Goal: Communication & Community: Ask a question

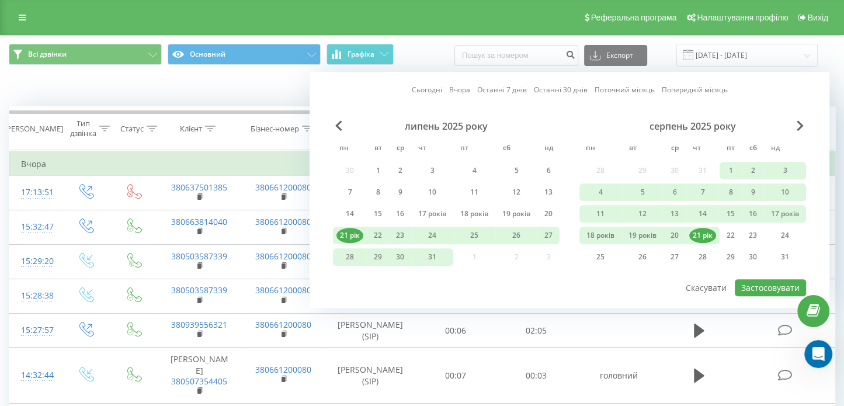
scroll to position [1138, 0]
click at [700, 285] on font "Скасувати" at bounding box center [706, 287] width 41 height 11
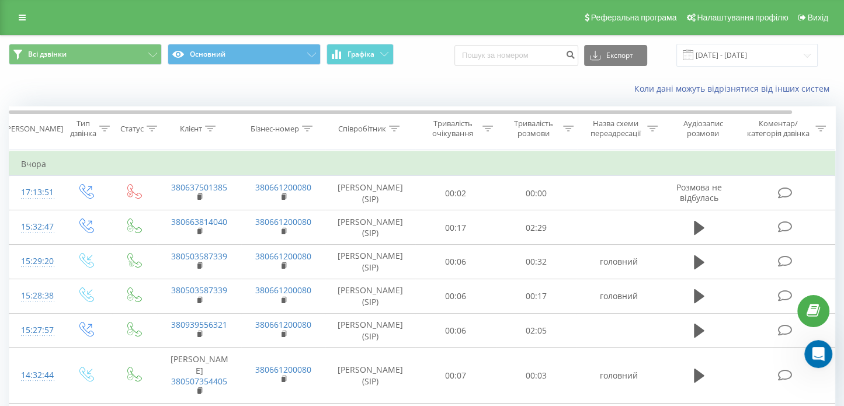
click at [693, 53] on span at bounding box center [688, 55] width 11 height 11
click at [693, 57] on span at bounding box center [688, 55] width 11 height 11
click at [808, 57] on input "[DATE] - [DATE]" at bounding box center [746, 55] width 141 height 23
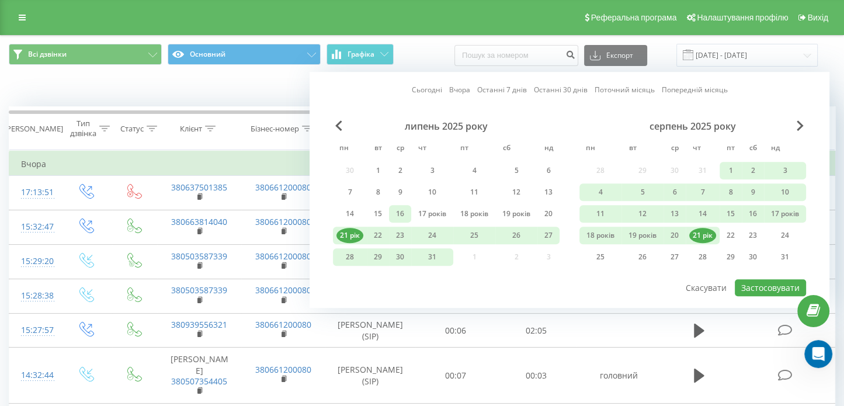
click at [396, 214] on font "16" at bounding box center [400, 214] width 8 height 10
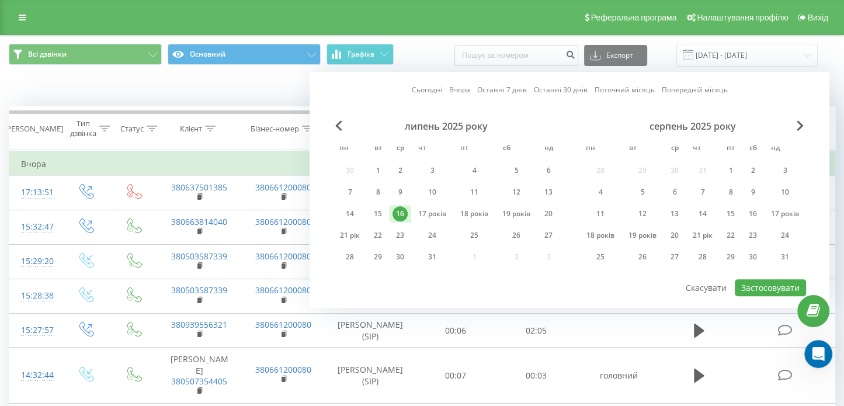
click at [425, 53] on div "Всі дзвінки Основний Графіка Експорт .csv .xls .xlsx [DATE] - [DATE] Сьогодні В…" at bounding box center [422, 55] width 826 height 23
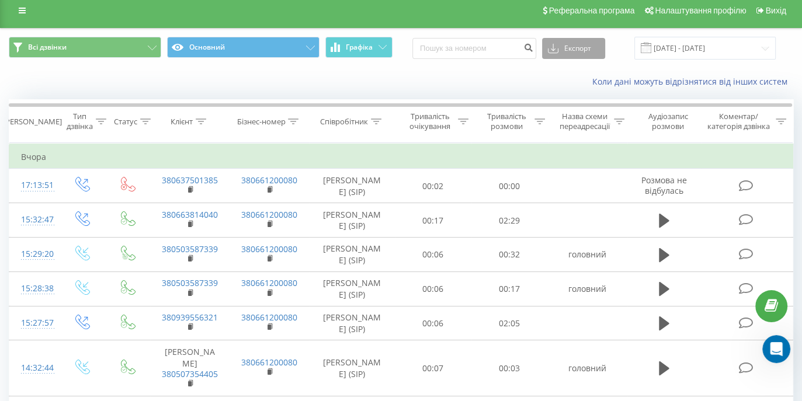
scroll to position [0, 0]
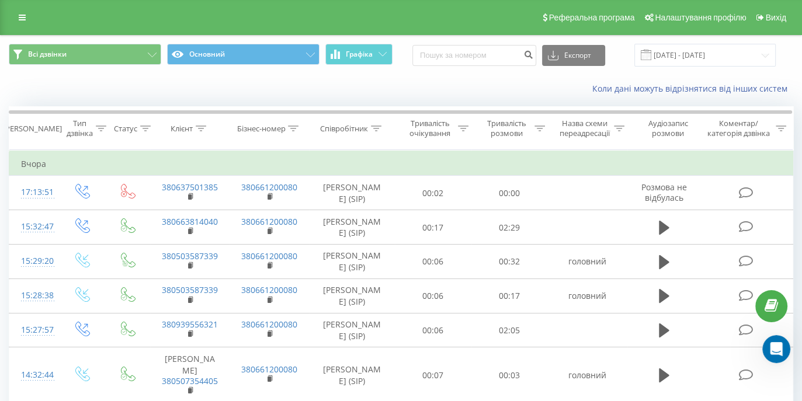
click at [662, 58] on div "[DATE] - [DATE]" at bounding box center [704, 55] width 141 height 23
click at [651, 55] on span at bounding box center [646, 55] width 11 height 11
click at [769, 53] on input "[DATE] - [DATE]" at bounding box center [704, 55] width 141 height 23
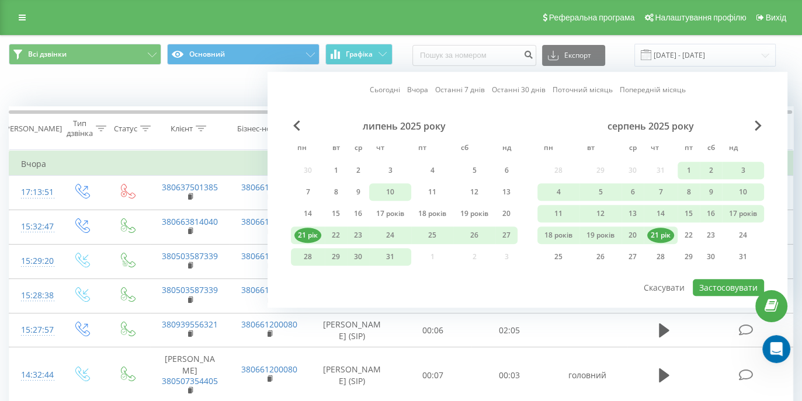
click at [395, 190] on div "10" at bounding box center [390, 192] width 35 height 15
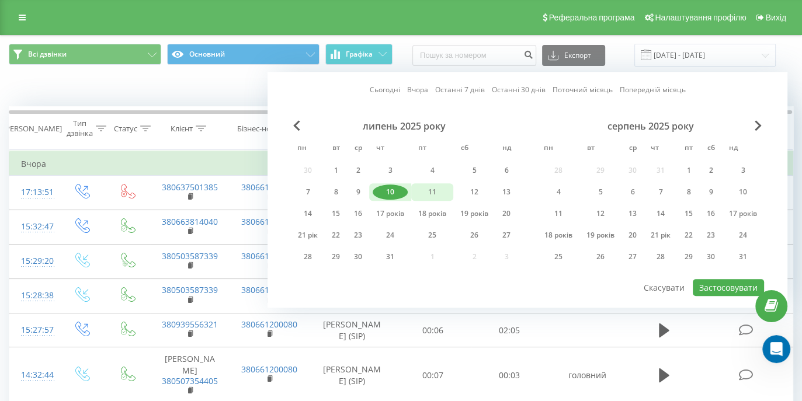
click at [422, 190] on div "11" at bounding box center [432, 192] width 35 height 15
click at [713, 283] on font "Застосовувати" at bounding box center [728, 287] width 58 height 11
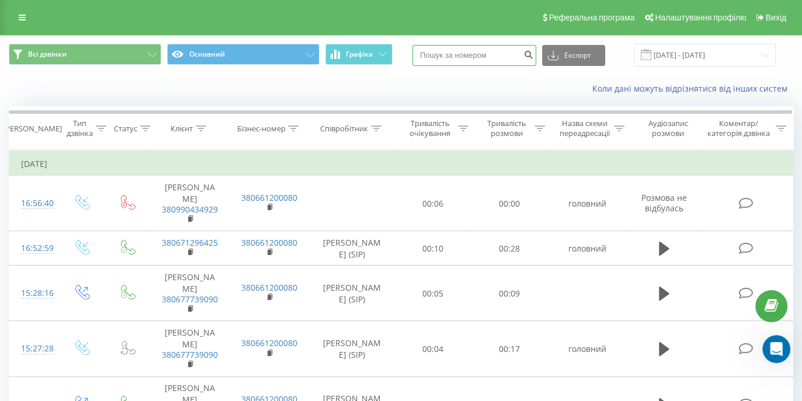
click at [480, 58] on input at bounding box center [474, 55] width 124 height 21
click at [722, 57] on input "[DATE] - [DATE]" at bounding box center [704, 55] width 141 height 23
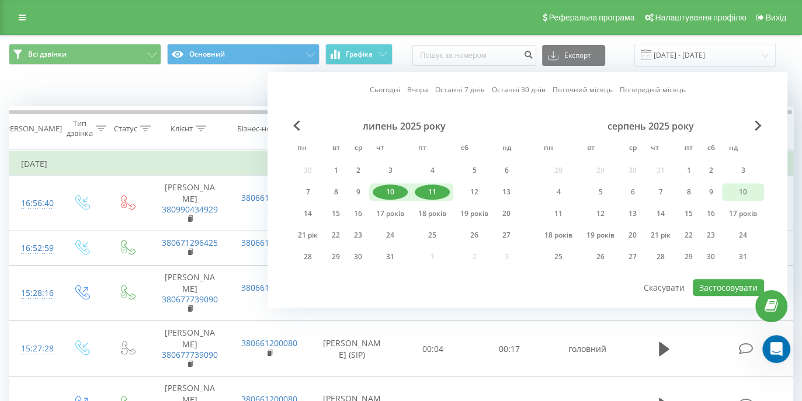
click at [745, 191] on font "10" at bounding box center [743, 192] width 8 height 10
click at [328, 169] on div "1" at bounding box center [335, 170] width 15 height 15
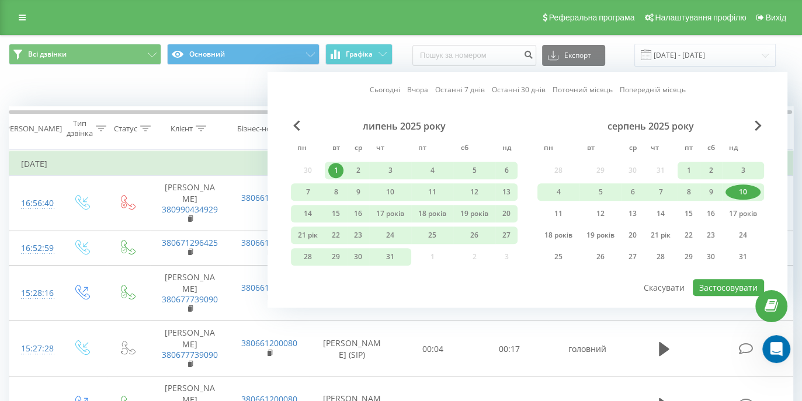
click at [714, 293] on div "Сьогодні Вчора Останні 7 днів Останні 30 днів Поточний місяць Попередній місяць…" at bounding box center [528, 190] width 520 height 236
click at [713, 286] on font "Застосовувати" at bounding box center [728, 287] width 58 height 11
type input "[DATE] - [DATE]"
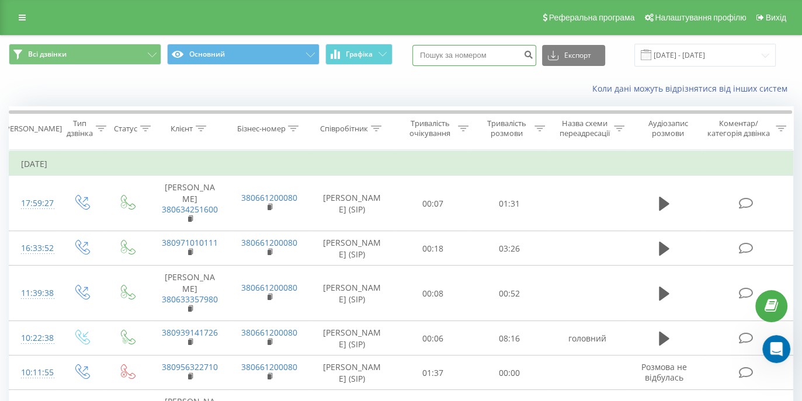
click at [450, 51] on input at bounding box center [474, 55] width 124 height 21
paste input "380939141726"
type input "380939141726"
click at [534, 57] on button "submit" at bounding box center [528, 55] width 16 height 21
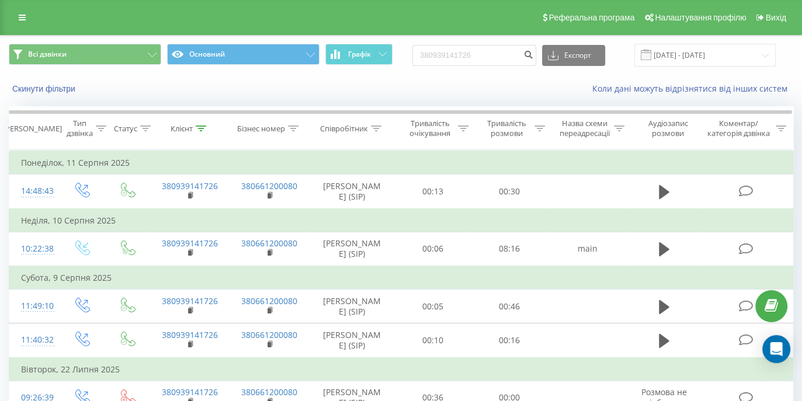
click at [509, 12] on div "Реферальна програма Налаштування профілю Вихід" at bounding box center [401, 17] width 802 height 35
click at [767, 356] on div "Open Intercom Messenger" at bounding box center [776, 349] width 31 height 31
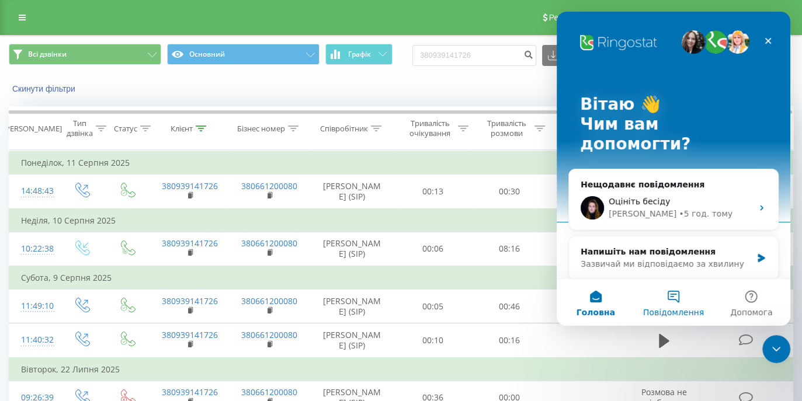
click at [676, 305] on button "Повідомлення" at bounding box center [673, 302] width 78 height 47
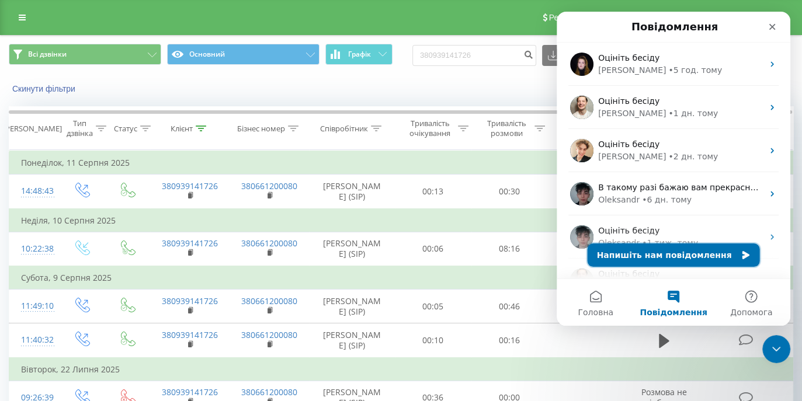
click at [666, 255] on button "Напишіть нам повідомлення" at bounding box center [674, 255] width 172 height 23
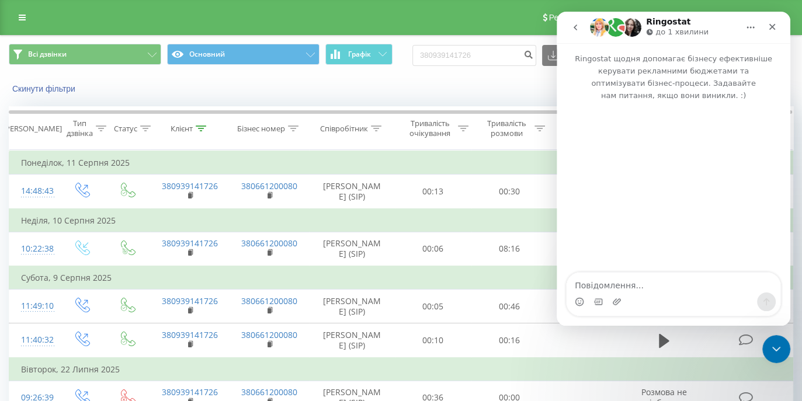
click at [624, 280] on textarea "Повідомлення..." at bounding box center [674, 283] width 214 height 20
type textarea "добрий день"
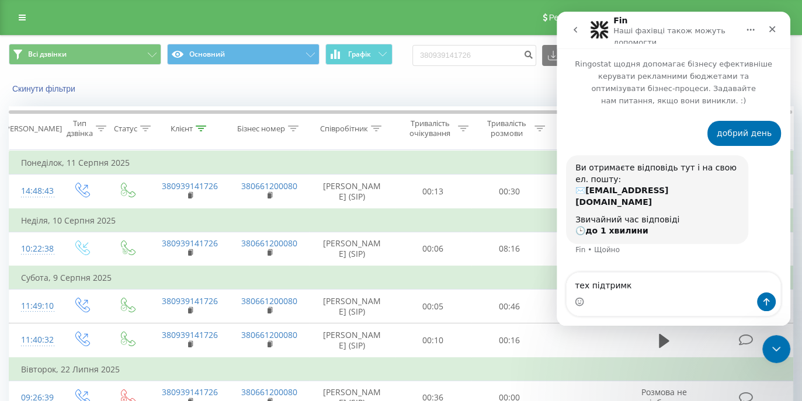
type textarea "тех підтримка"
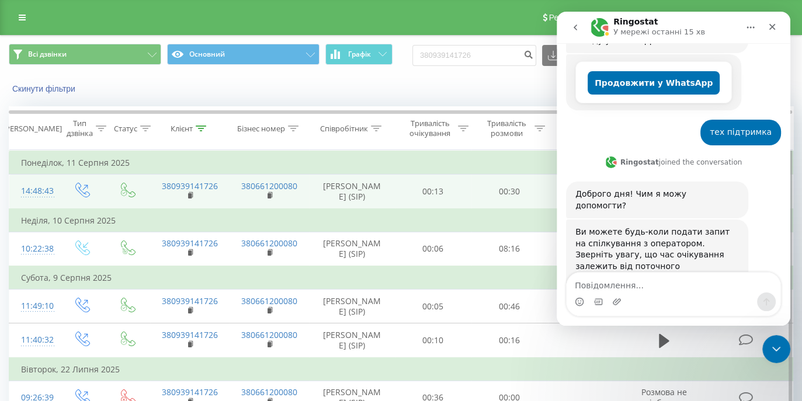
scroll to position [231, 0]
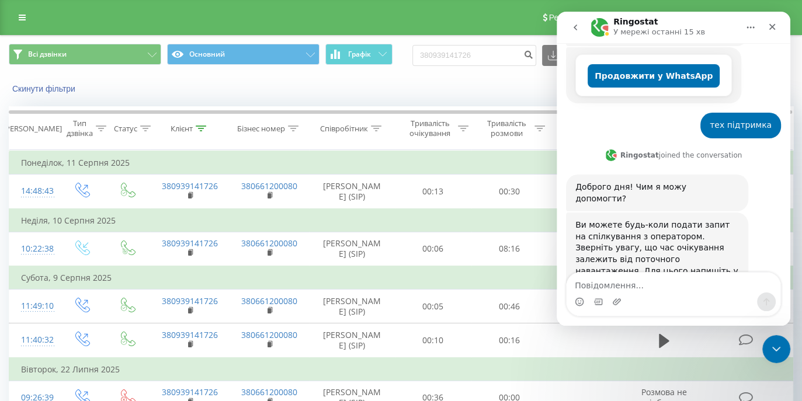
click at [641, 277] on textarea "Повідомлення..." at bounding box center [674, 283] width 214 height 20
click at [578, 29] on icon "go back" at bounding box center [575, 27] width 9 height 9
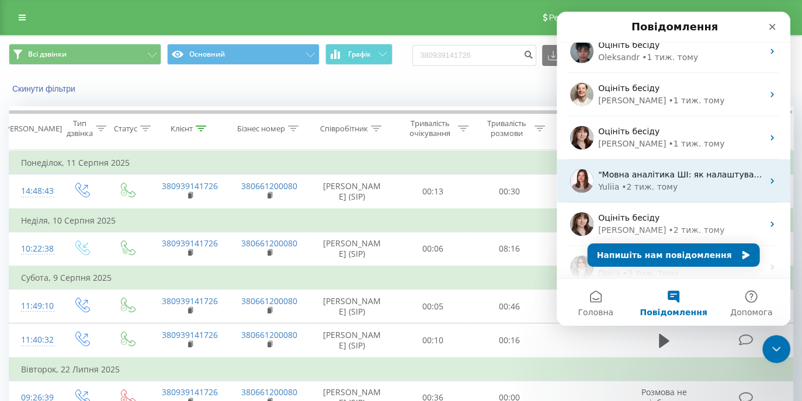
scroll to position [169, 0]
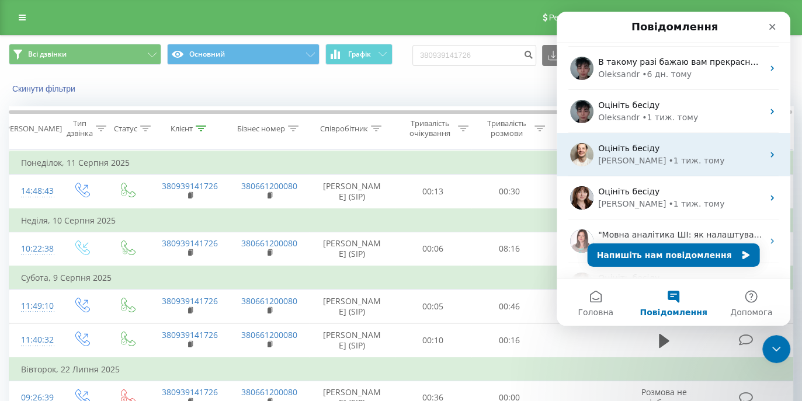
click at [606, 157] on div "Vladyslav" at bounding box center [632, 161] width 68 height 12
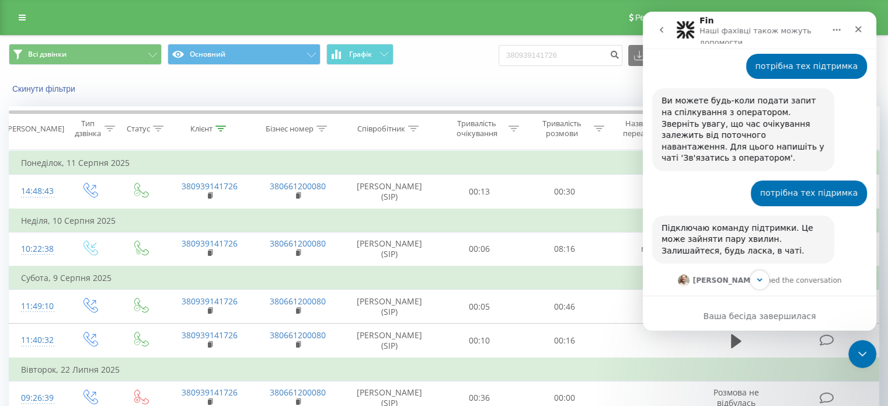
scroll to position [92, 0]
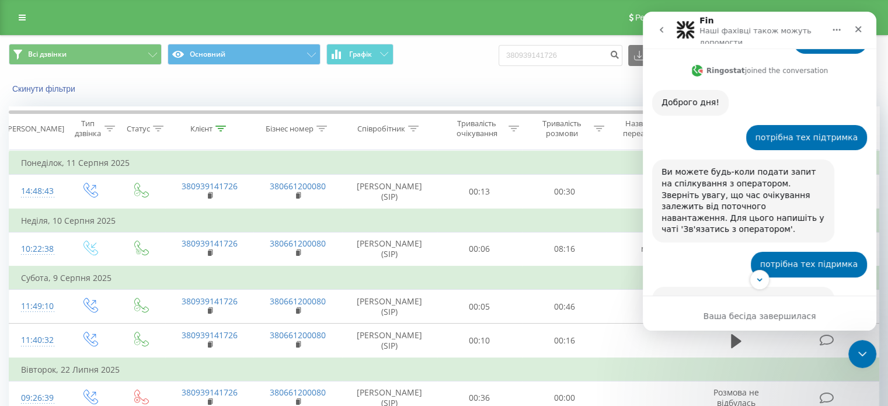
click at [661, 33] on icon "go back" at bounding box center [661, 29] width 9 height 9
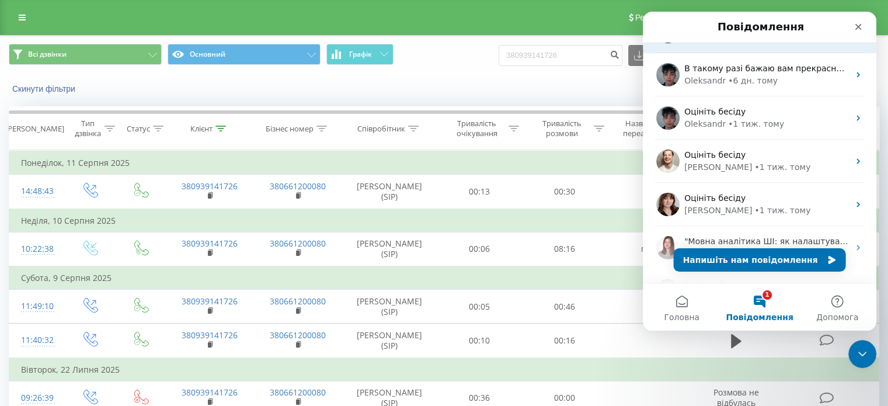
scroll to position [175, 0]
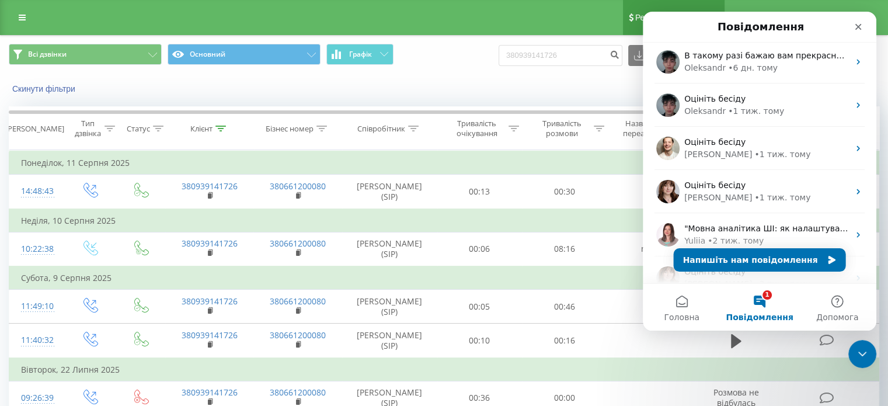
click at [673, 11] on link "Реферальна програма" at bounding box center [674, 17] width 102 height 35
